Goal: Find specific page/section: Find specific page/section

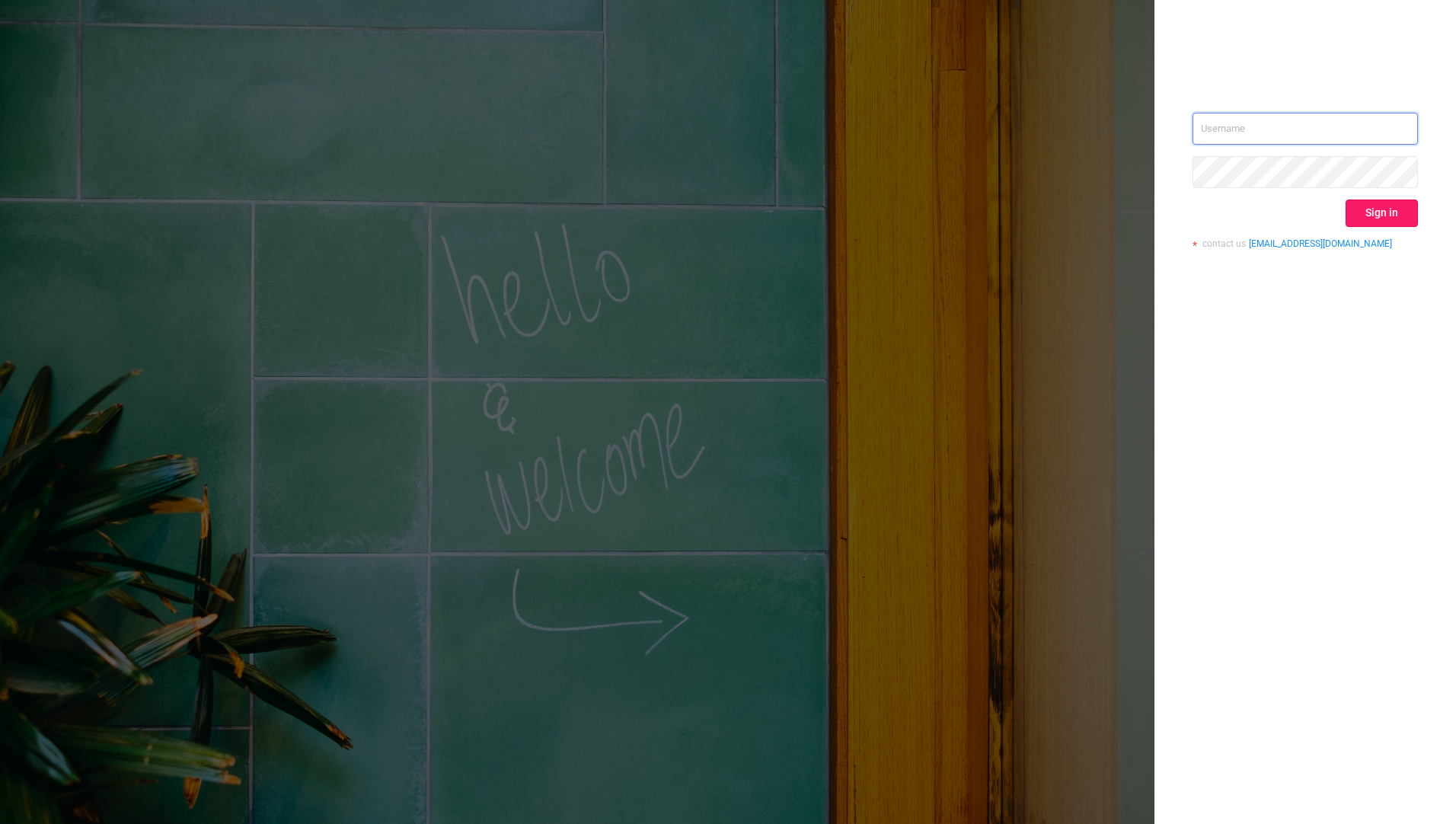
type input "[EMAIL_ADDRESS][DOMAIN_NAME]"
click at [1381, 208] on button "Sign in" at bounding box center [1381, 213] width 72 height 27
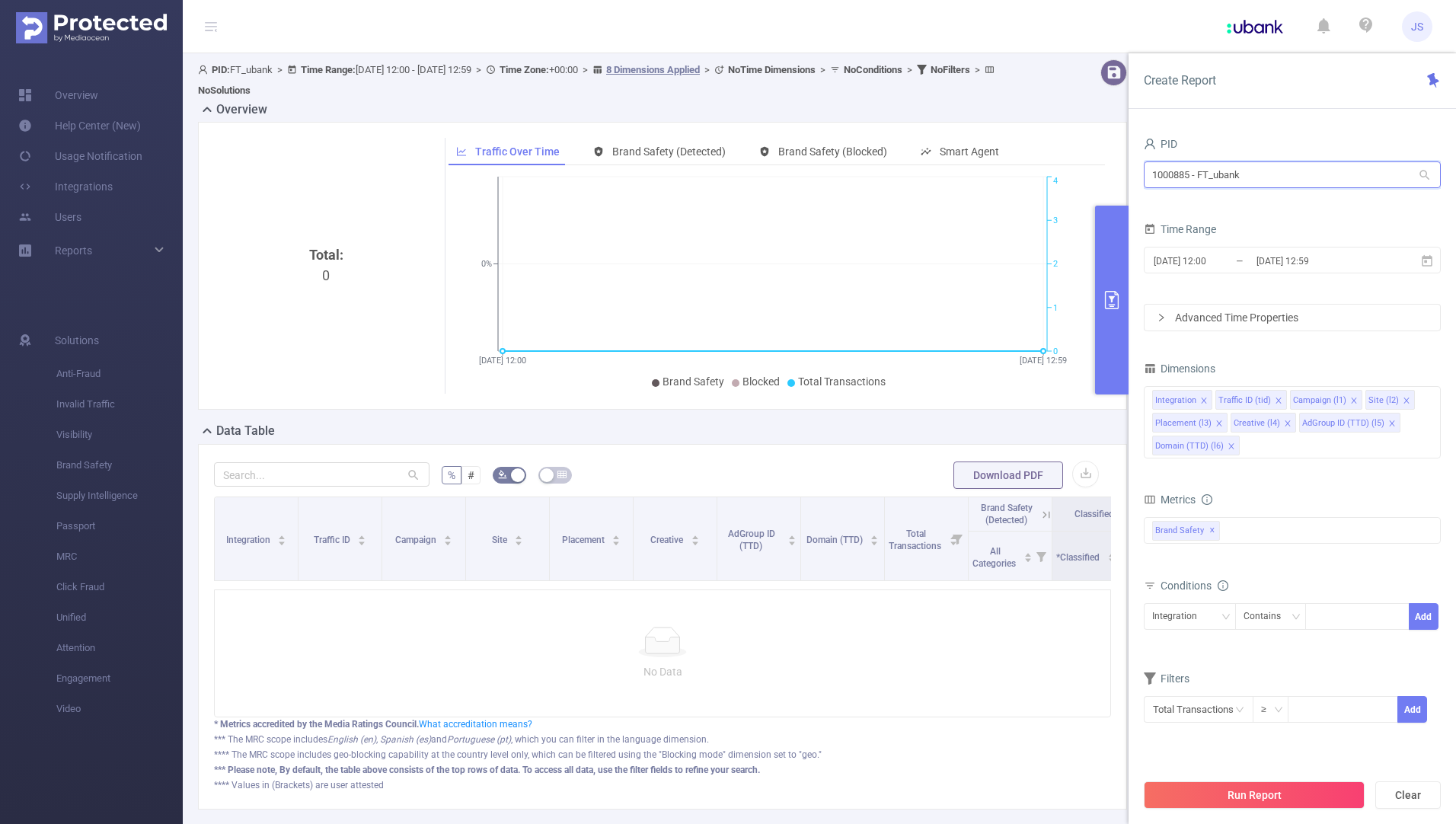
click at [1278, 175] on input "1000885 - FT_ubank" at bounding box center [1292, 174] width 297 height 27
click at [1420, 21] on span "JS" at bounding box center [1417, 26] width 12 height 31
click at [1078, 32] on header "JS" at bounding box center [728, 26] width 1456 height 53
click at [86, 94] on link "Overview" at bounding box center [58, 95] width 80 height 31
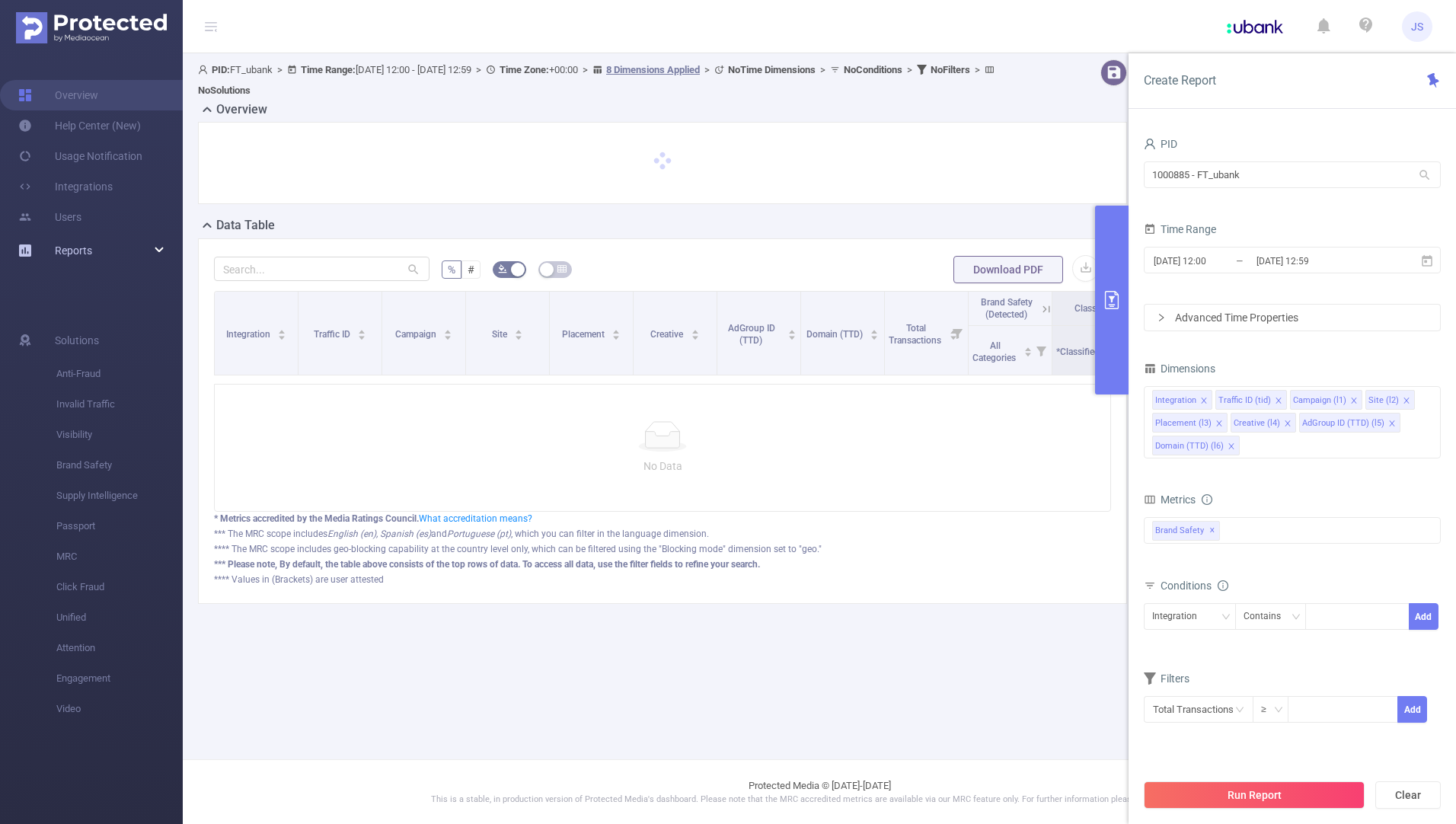
click at [123, 252] on div "Reports" at bounding box center [92, 250] width 183 height 31
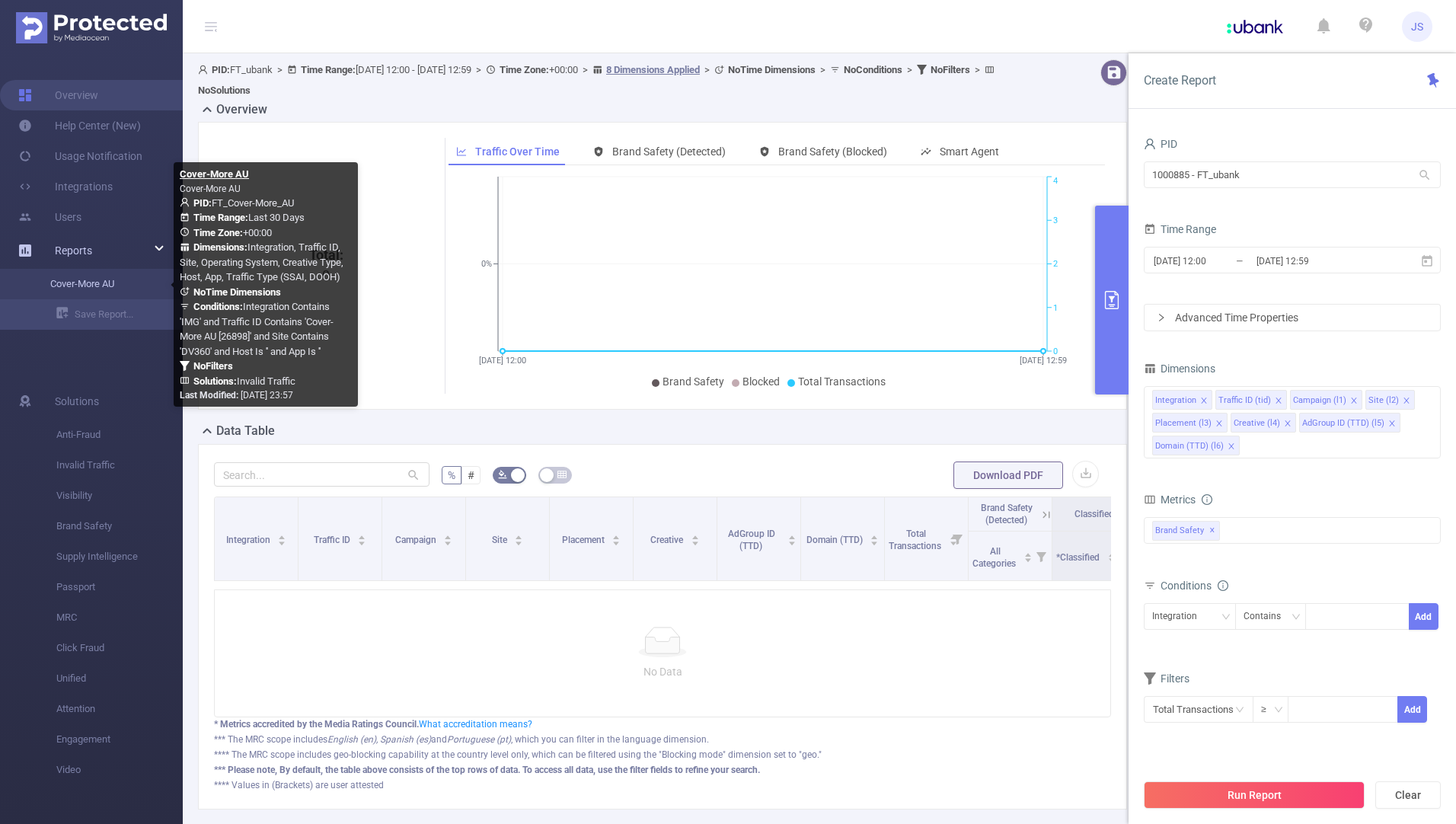
click at [101, 286] on link "Cover-More AU" at bounding box center [98, 283] width 134 height 31
